Goal: Transaction & Acquisition: Download file/media

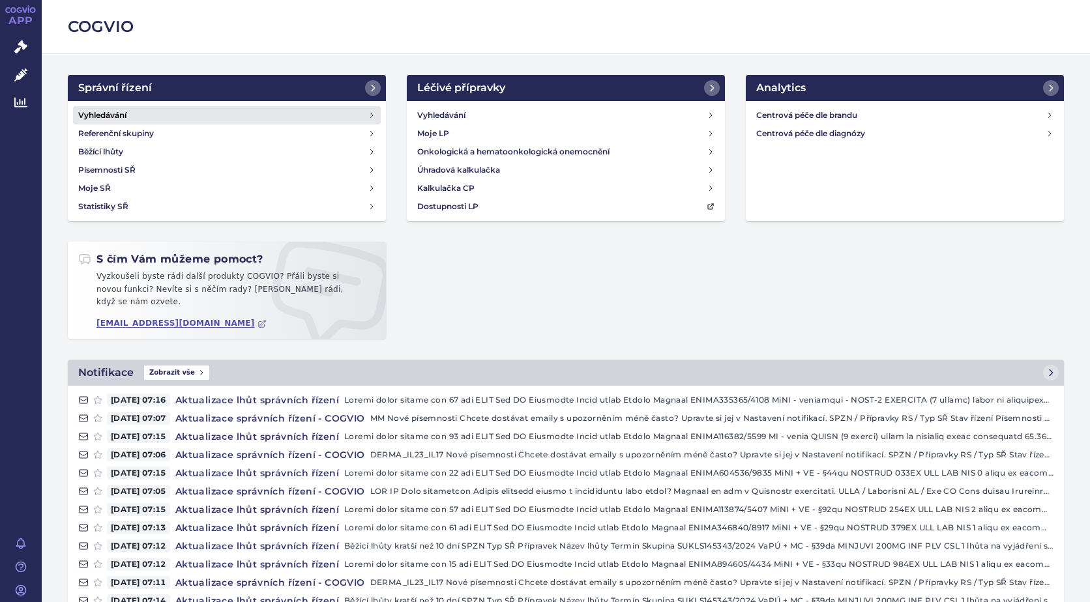
click at [128, 114] on link "Vyhledávání" at bounding box center [227, 115] width 308 height 18
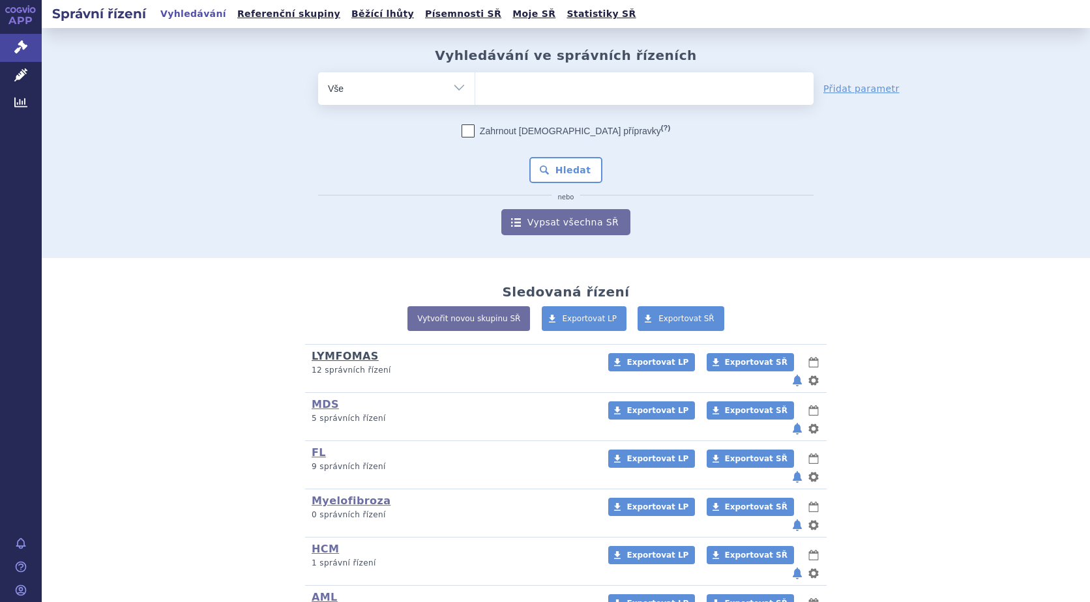
click at [347, 360] on link "LYMFOMAS" at bounding box center [344, 356] width 67 height 12
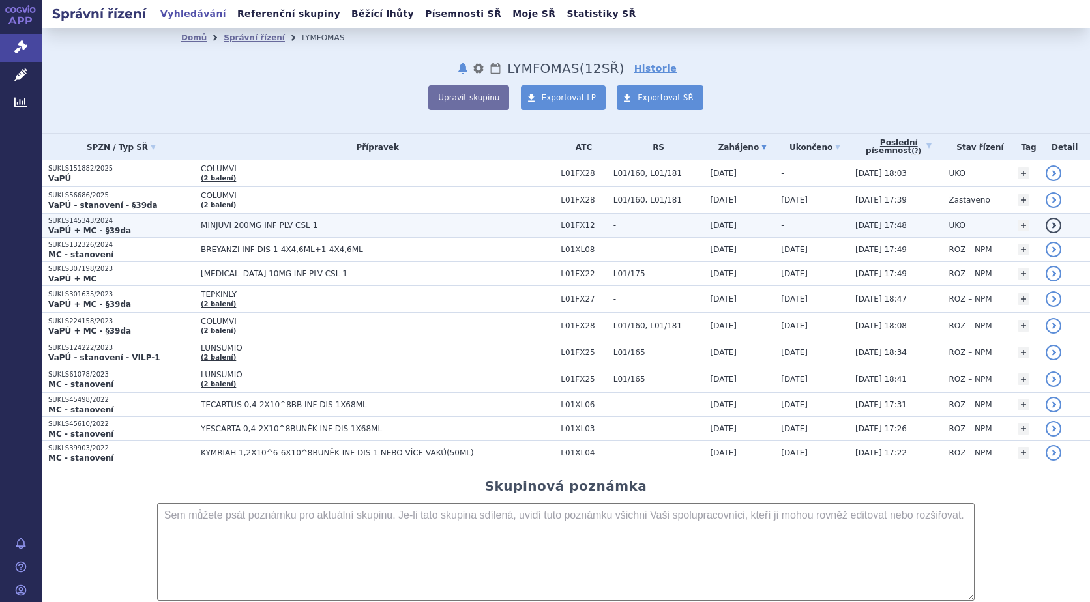
click at [212, 229] on span "MINJUVI 200MG INF PLV CSL 1" at bounding box center [364, 225] width 326 height 9
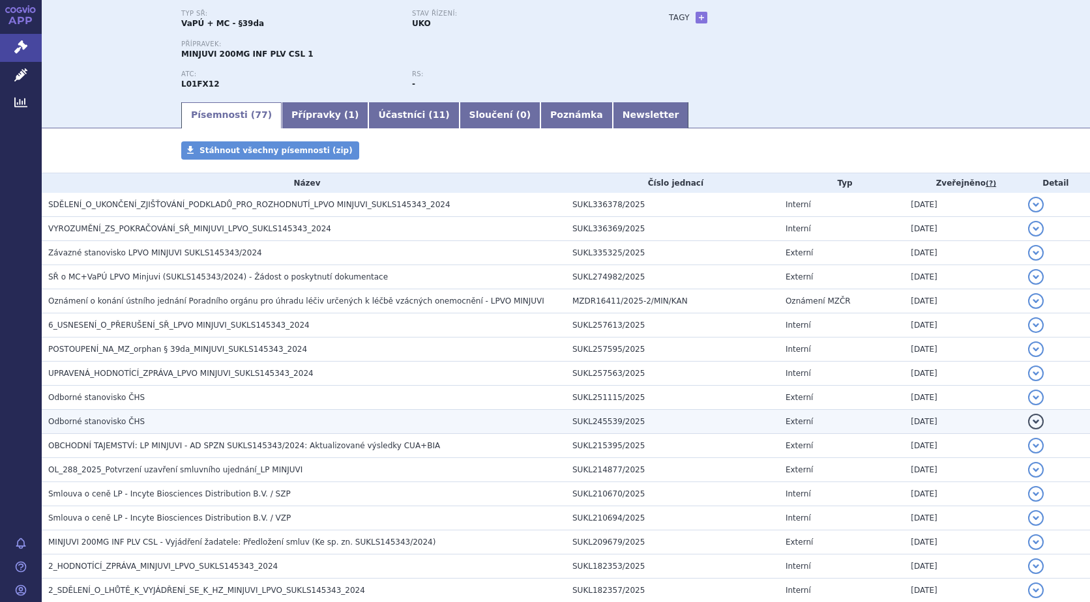
scroll to position [130, 0]
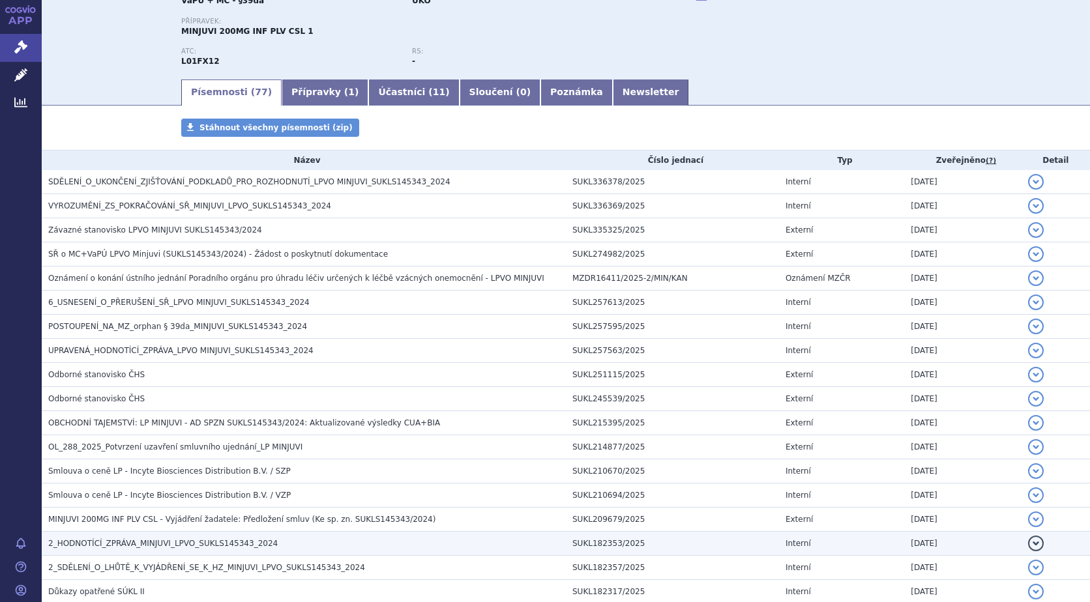
click at [163, 545] on span "2_HODNOTÍCÍ_ZPRÁVA_MINJUVI_LPVO_SUKLS145343_2024" at bounding box center [162, 543] width 229 height 9
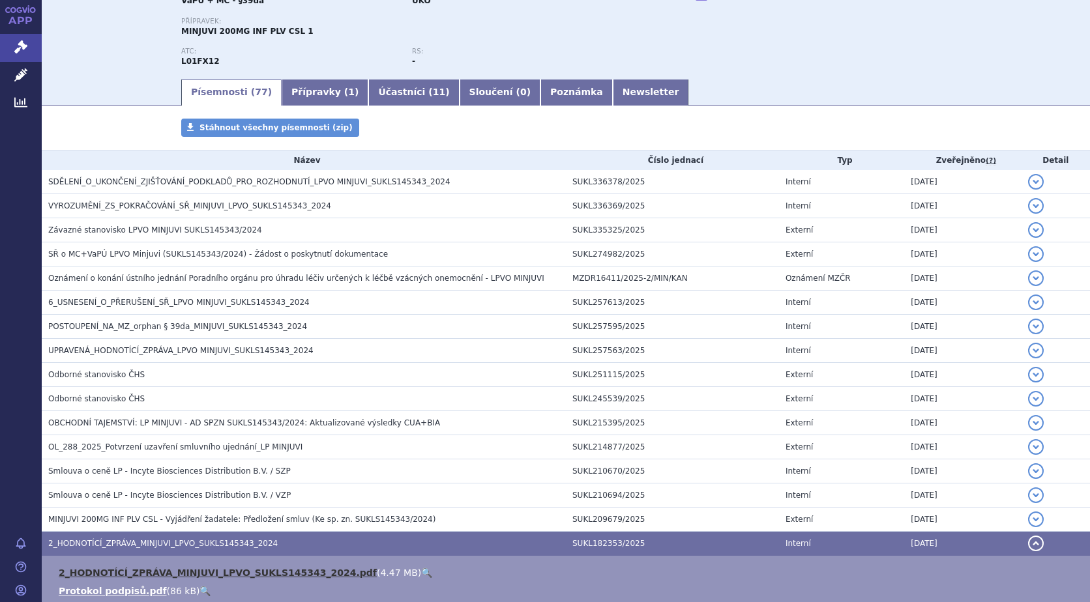
click at [154, 573] on link "2_HODNOTÍCÍ_ZPRÁVA_MINJUVI_LPVO_SUKLS145343_2024.pdf" at bounding box center [218, 573] width 318 height 10
